Goal: Information Seeking & Learning: Check status

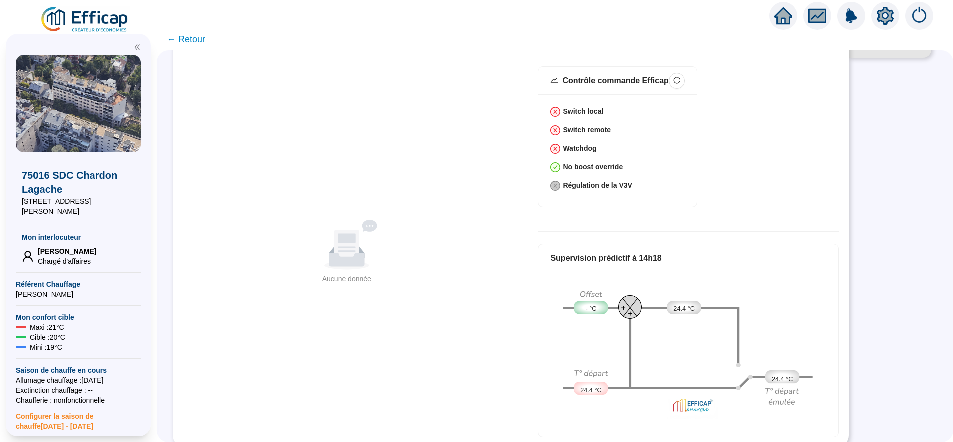
scroll to position [109, 0]
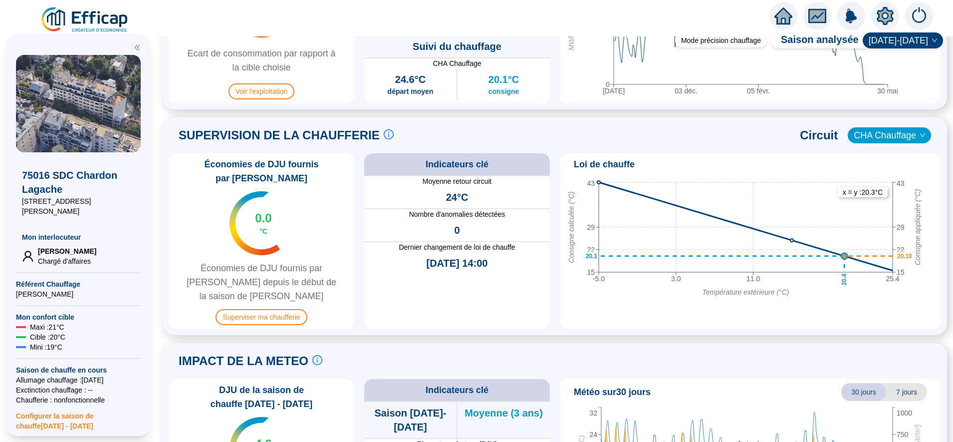
scroll to position [570, 0]
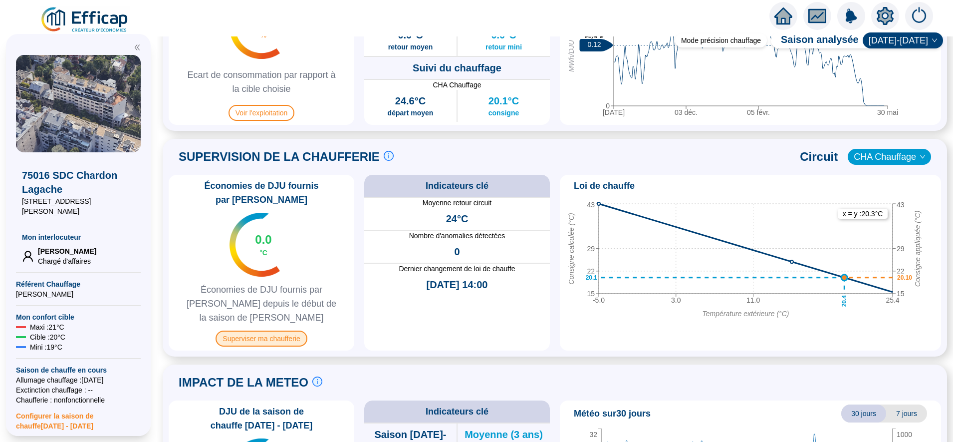
click at [288, 330] on span "Superviser ma chaufferie" at bounding box center [261, 338] width 91 height 16
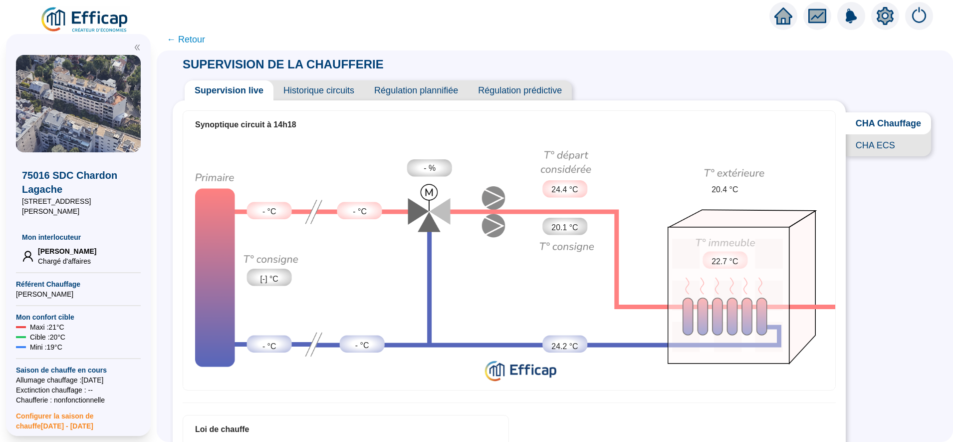
click at [861, 123] on span "CHA Chauffage" at bounding box center [888, 123] width 85 height 22
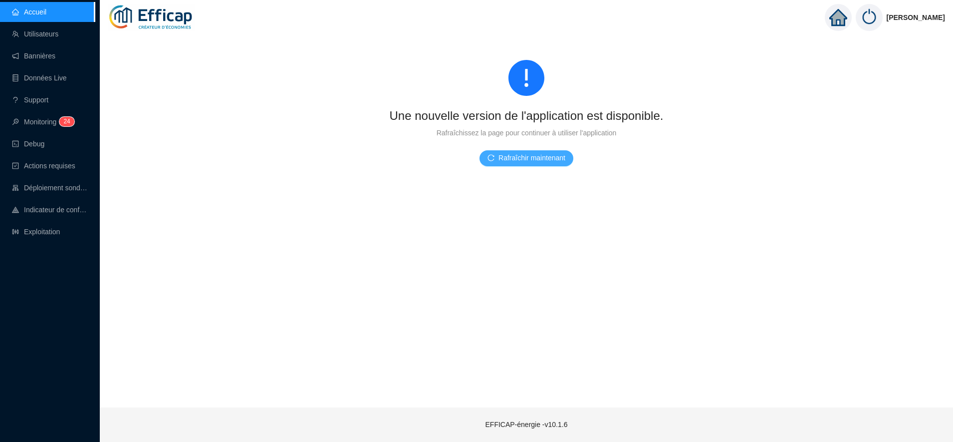
click at [559, 164] on button "Rafraîchir maintenant" at bounding box center [526, 158] width 94 height 16
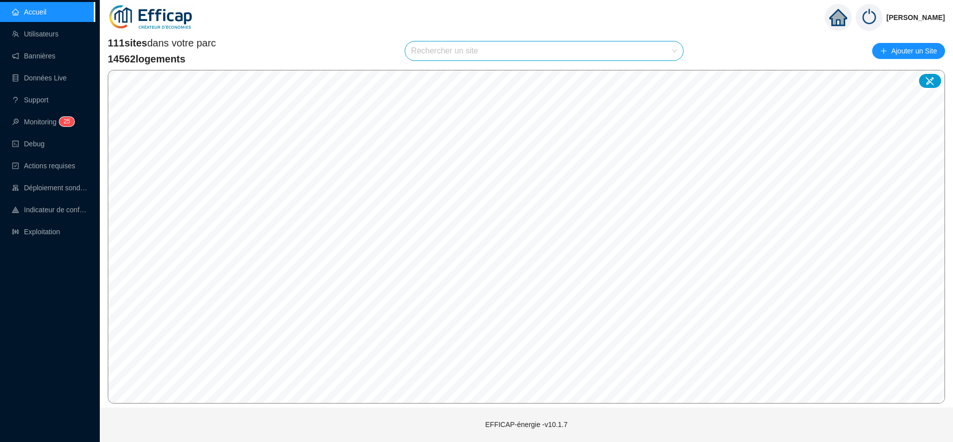
click at [458, 56] on input "search" at bounding box center [539, 50] width 257 height 19
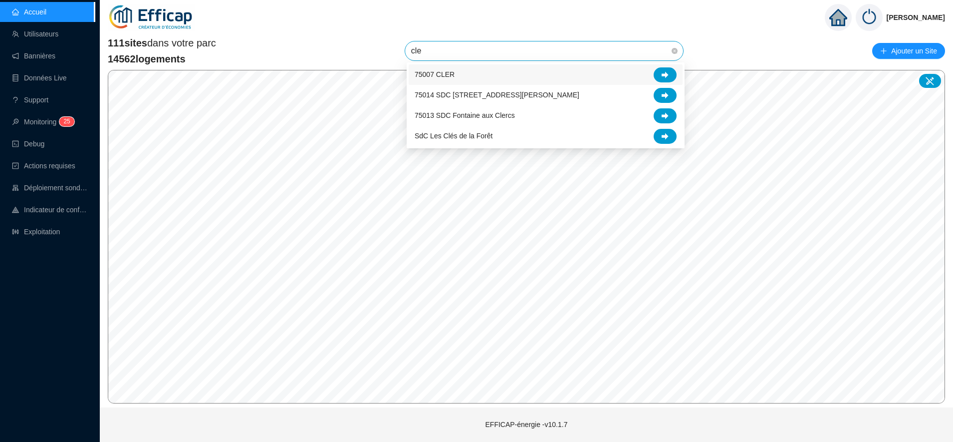
type input "cler"
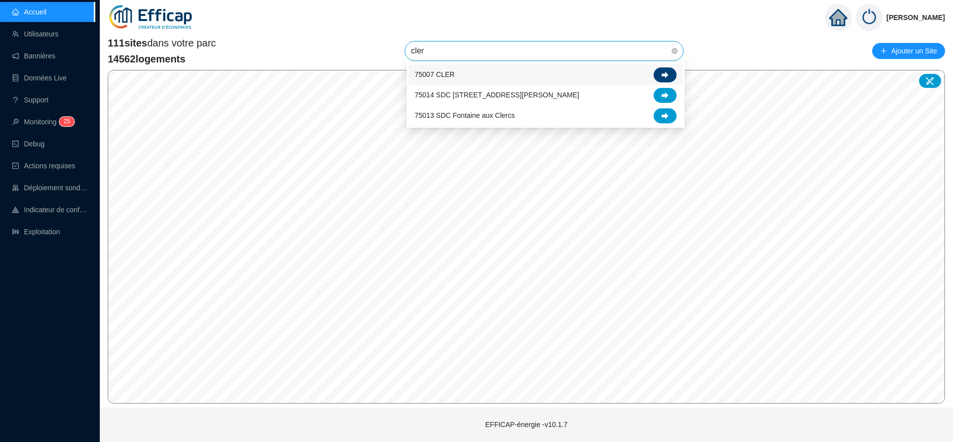
click at [666, 75] on icon at bounding box center [665, 74] width 7 height 6
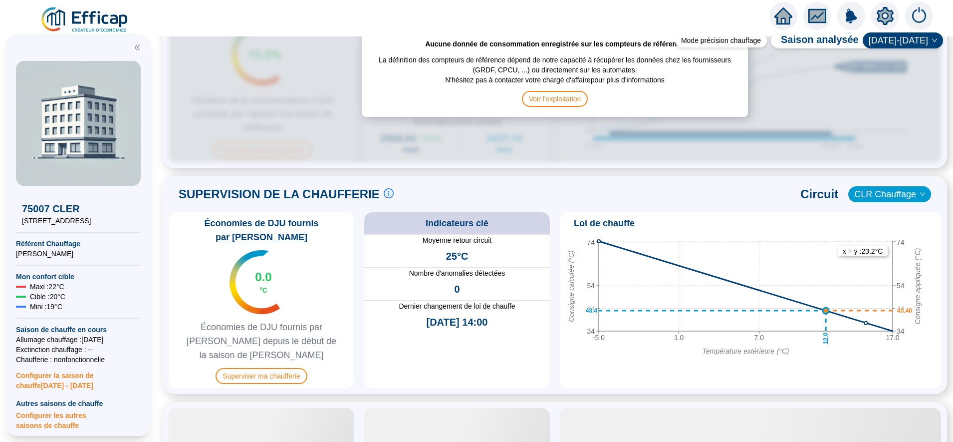
scroll to position [554, 0]
click at [289, 368] on span "Superviser ma chaufferie" at bounding box center [261, 376] width 91 height 16
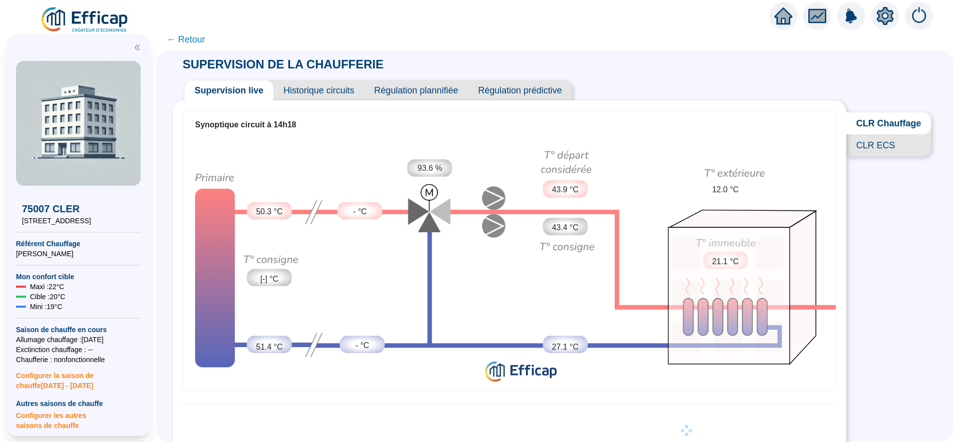
click at [863, 156] on span "CLR ECS" at bounding box center [888, 145] width 85 height 22
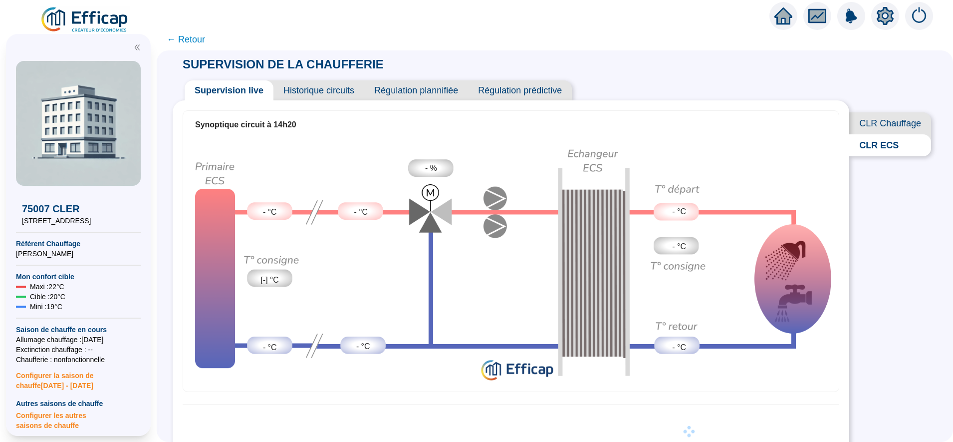
click at [866, 121] on span "CLR Chauffage" at bounding box center [890, 123] width 82 height 22
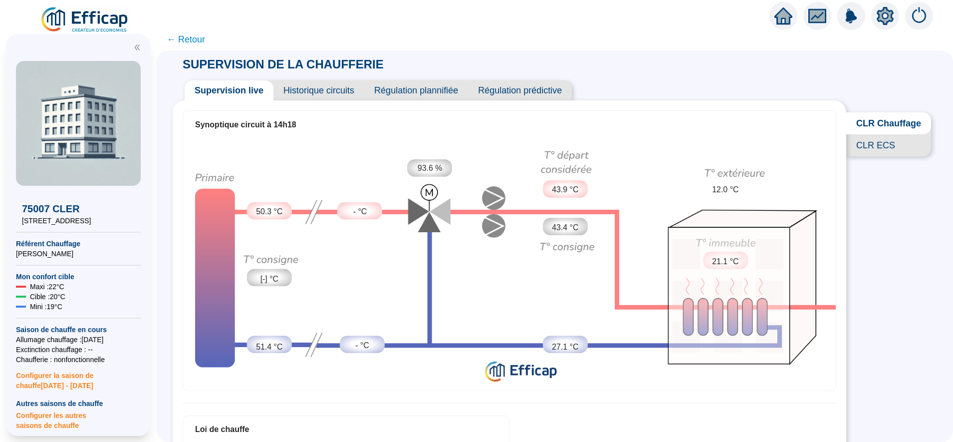
click at [869, 152] on span "CLR ECS" at bounding box center [888, 145] width 85 height 22
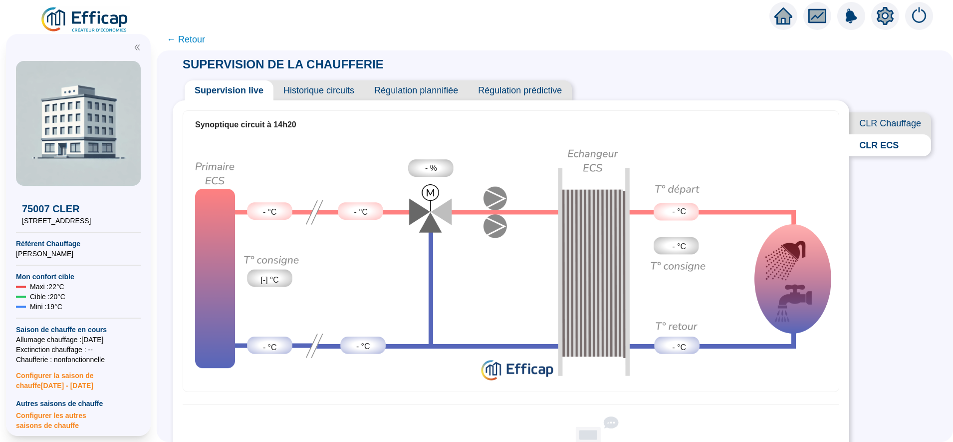
click at [885, 127] on span "CLR Chauffage" at bounding box center [890, 123] width 82 height 22
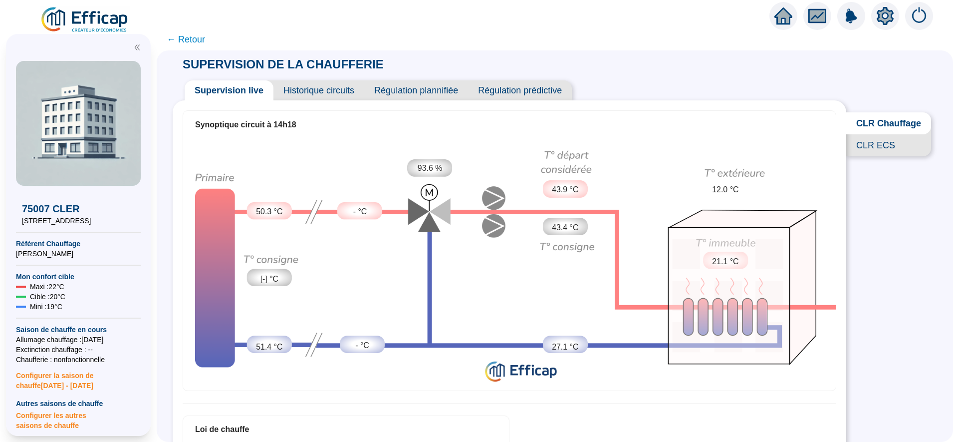
click at [894, 154] on span "CLR ECS" at bounding box center [888, 145] width 85 height 22
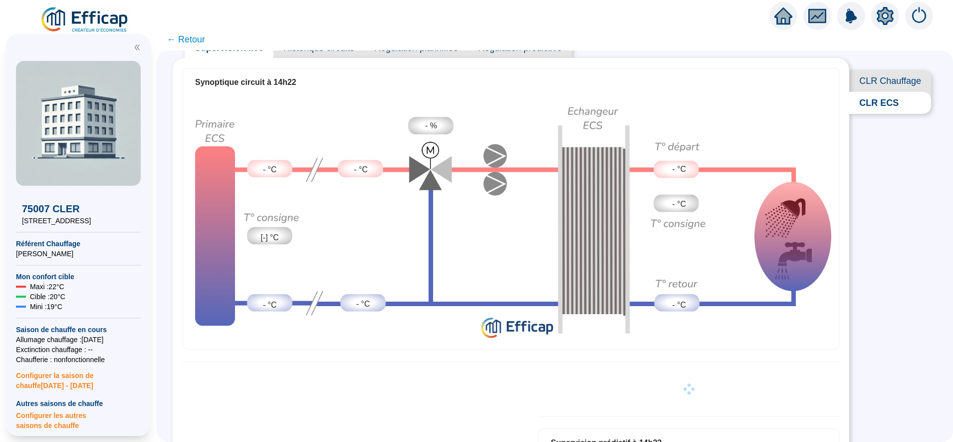
scroll to position [32, 0]
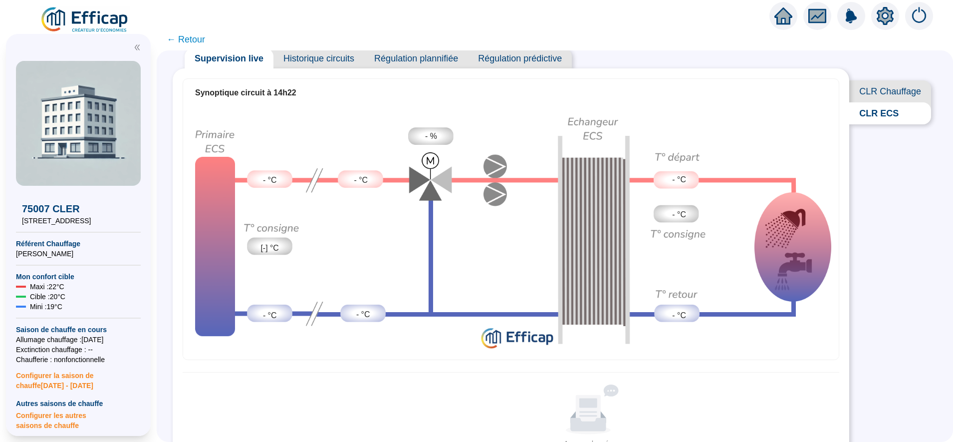
click at [197, 34] on span "← Retour" at bounding box center [186, 39] width 38 height 14
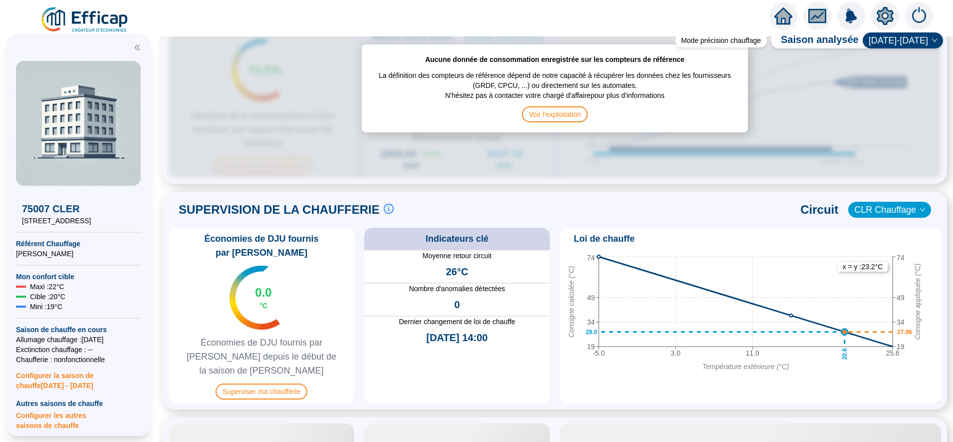
scroll to position [540, 0]
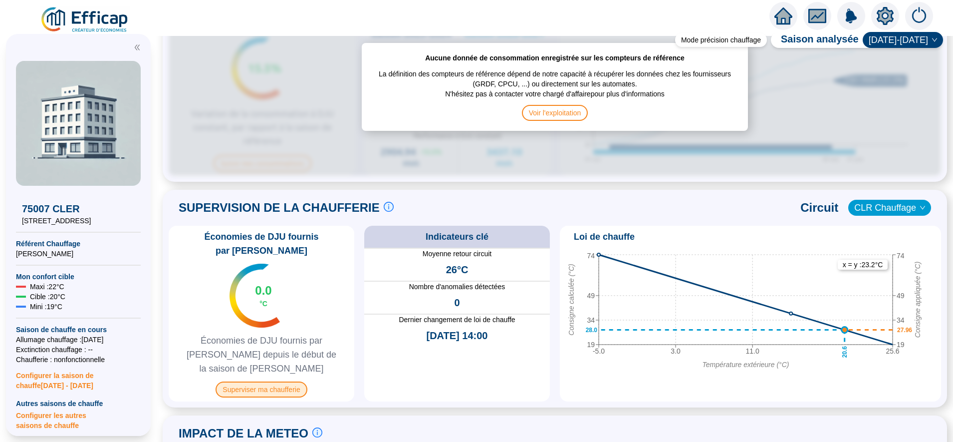
click at [275, 381] on span "Superviser ma chaufferie" at bounding box center [261, 389] width 91 height 16
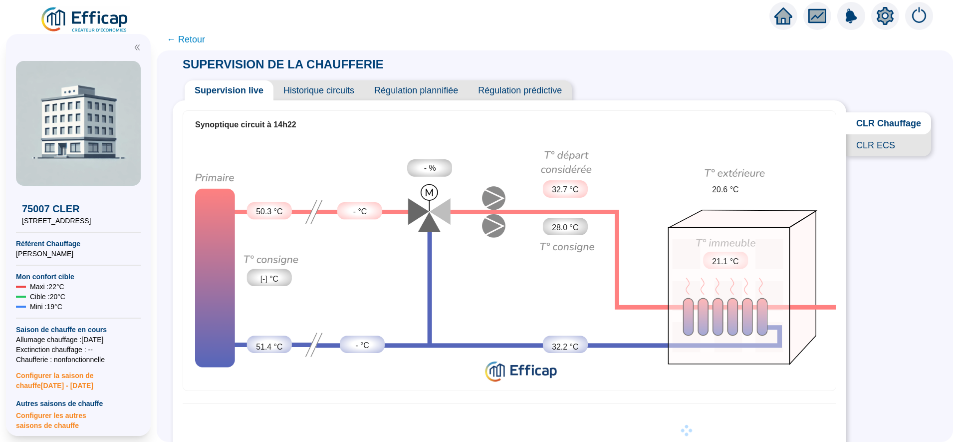
click at [883, 126] on span "CLR Chauffage" at bounding box center [888, 123] width 85 height 22
click at [881, 150] on span "CLR ECS" at bounding box center [888, 145] width 85 height 22
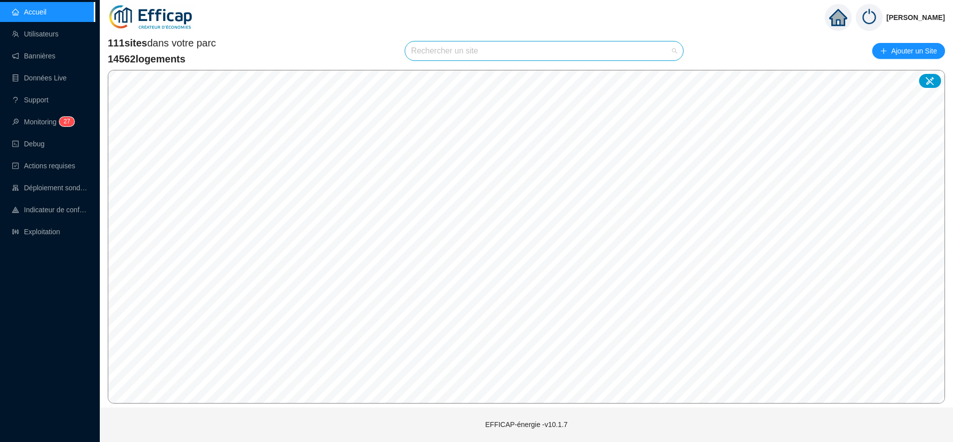
click at [451, 53] on input "search" at bounding box center [539, 50] width 257 height 19
type input "chard"
click at [664, 75] on icon at bounding box center [665, 74] width 7 height 6
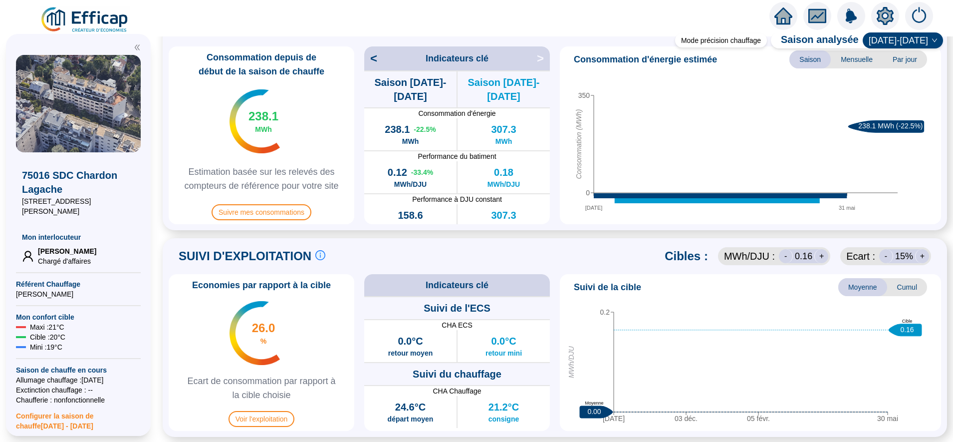
scroll to position [621, 0]
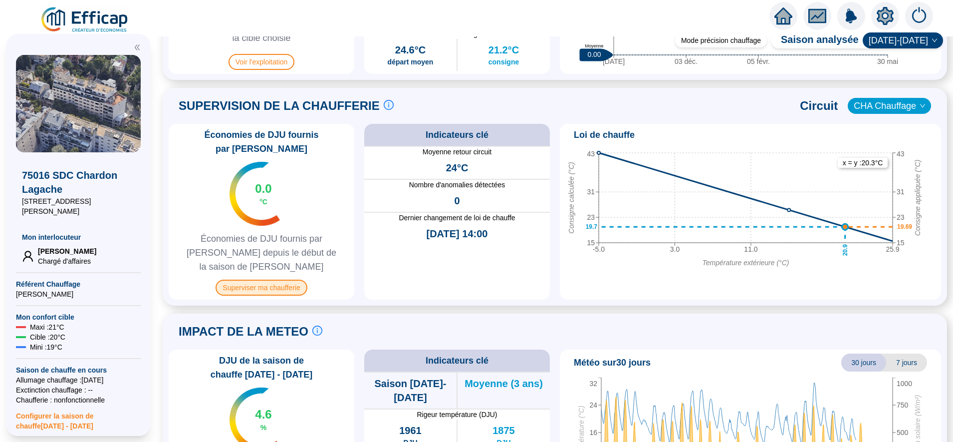
click at [237, 279] on span "Superviser ma chaufferie" at bounding box center [261, 287] width 91 height 16
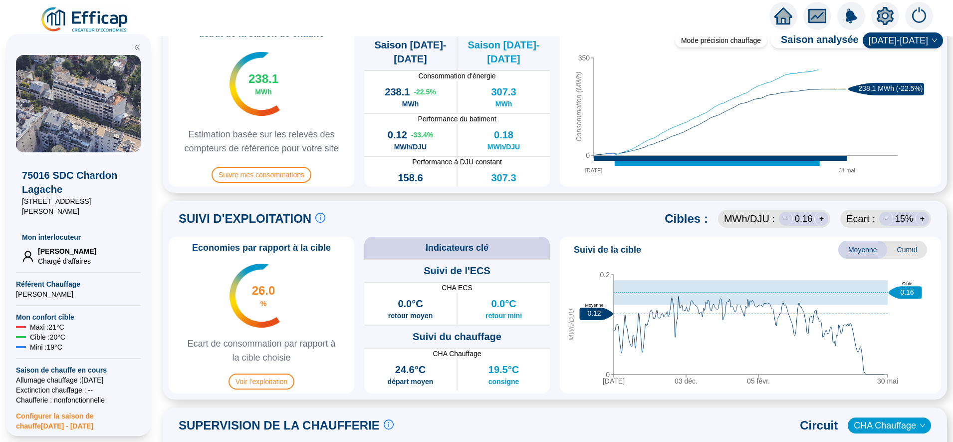
scroll to position [305, 0]
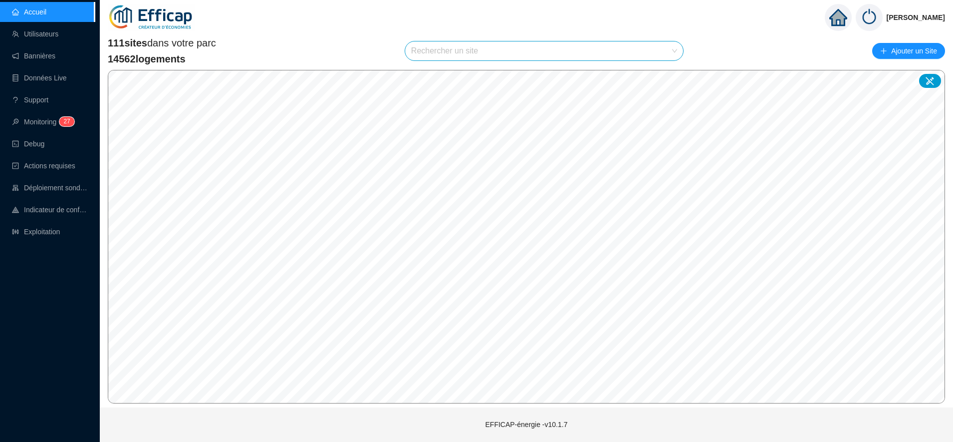
click at [436, 52] on input "search" at bounding box center [539, 50] width 257 height 19
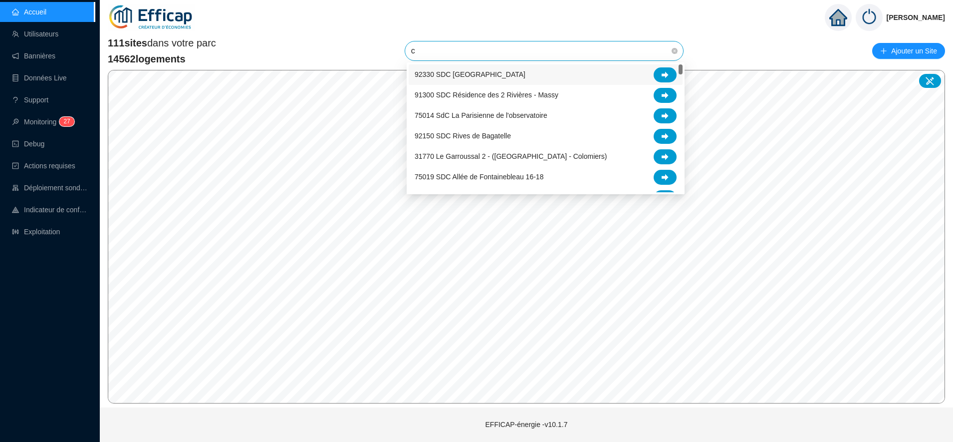
type input "cl"
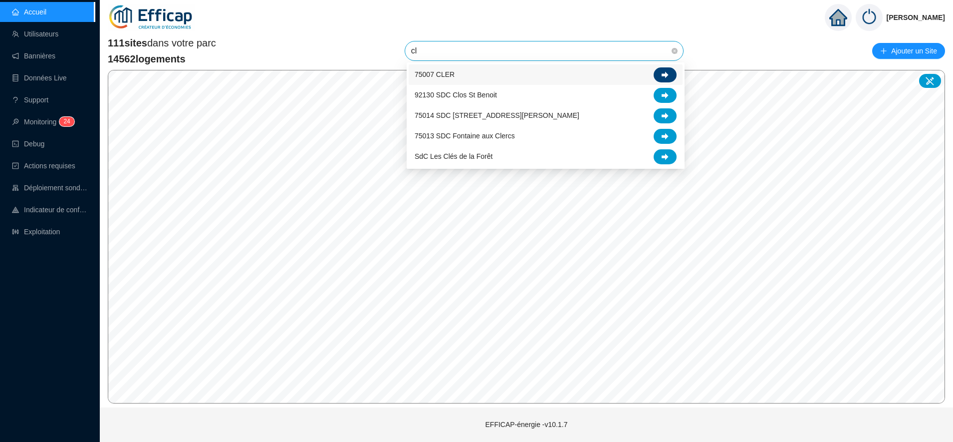
click at [655, 74] on div at bounding box center [665, 74] width 23 height 15
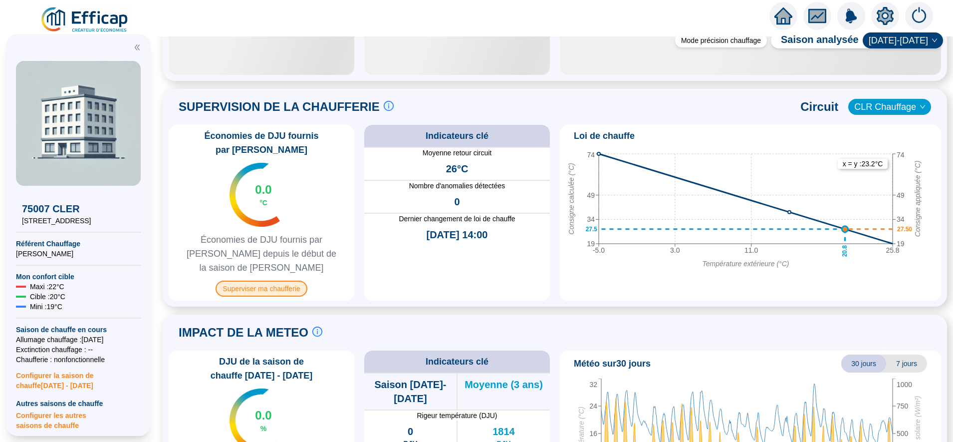
scroll to position [592, 0]
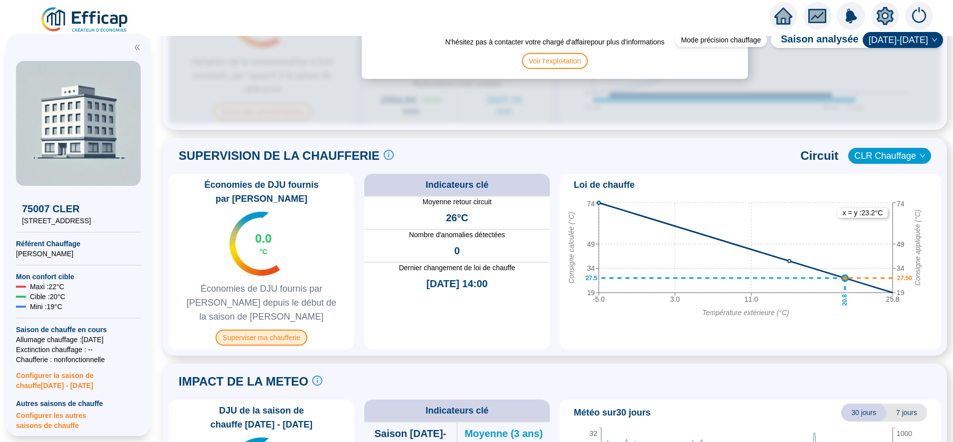
click at [290, 276] on div "Économies de DJU fournis par Efficap 0.0 °C Économies de DJU fournis par Effica…" at bounding box center [262, 262] width 186 height 176
click at [283, 329] on span "Superviser ma chaufferie" at bounding box center [261, 337] width 91 height 16
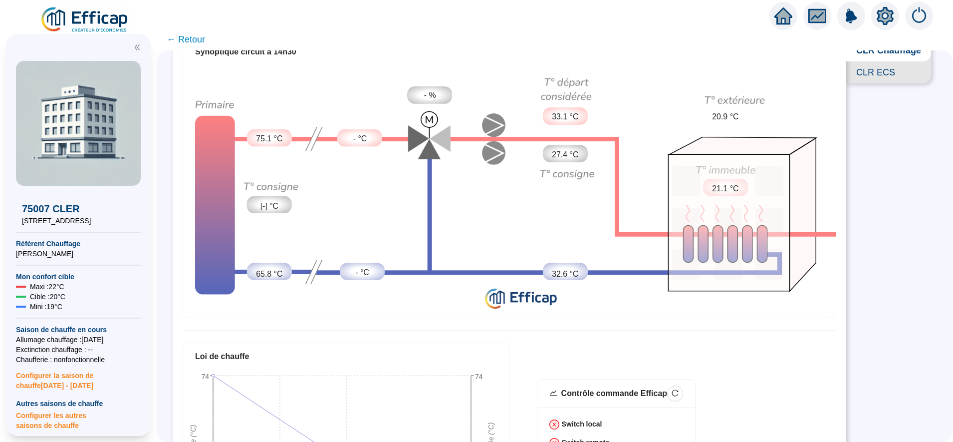
scroll to position [72, 0]
click at [868, 76] on span "CLR ECS" at bounding box center [888, 73] width 85 height 22
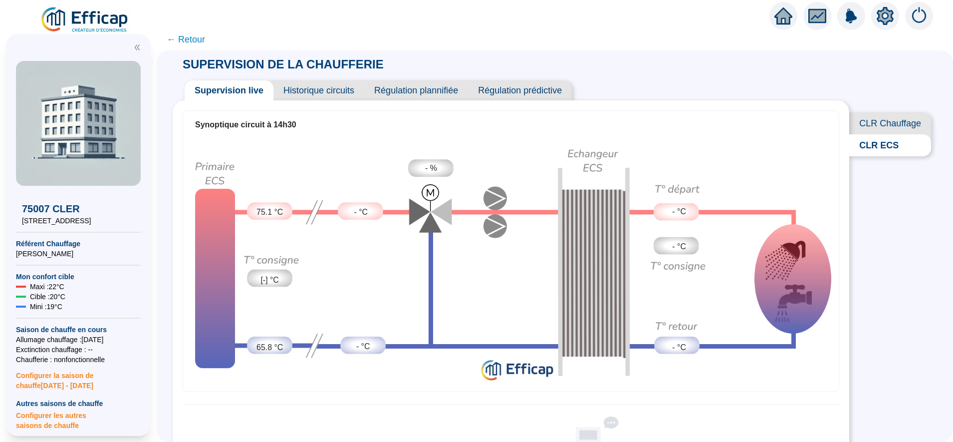
click at [879, 127] on span "CLR Chauffage" at bounding box center [890, 123] width 82 height 22
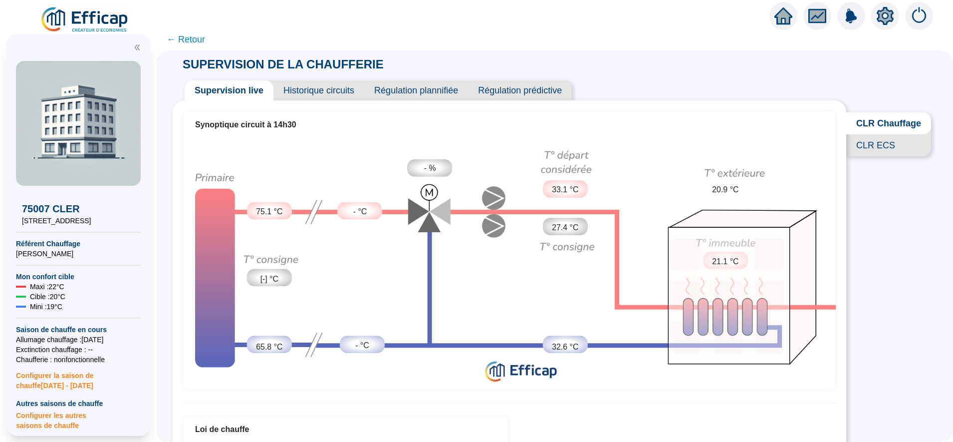
click at [872, 156] on span "CLR ECS" at bounding box center [888, 145] width 85 height 22
